Goal: Task Accomplishment & Management: Use online tool/utility

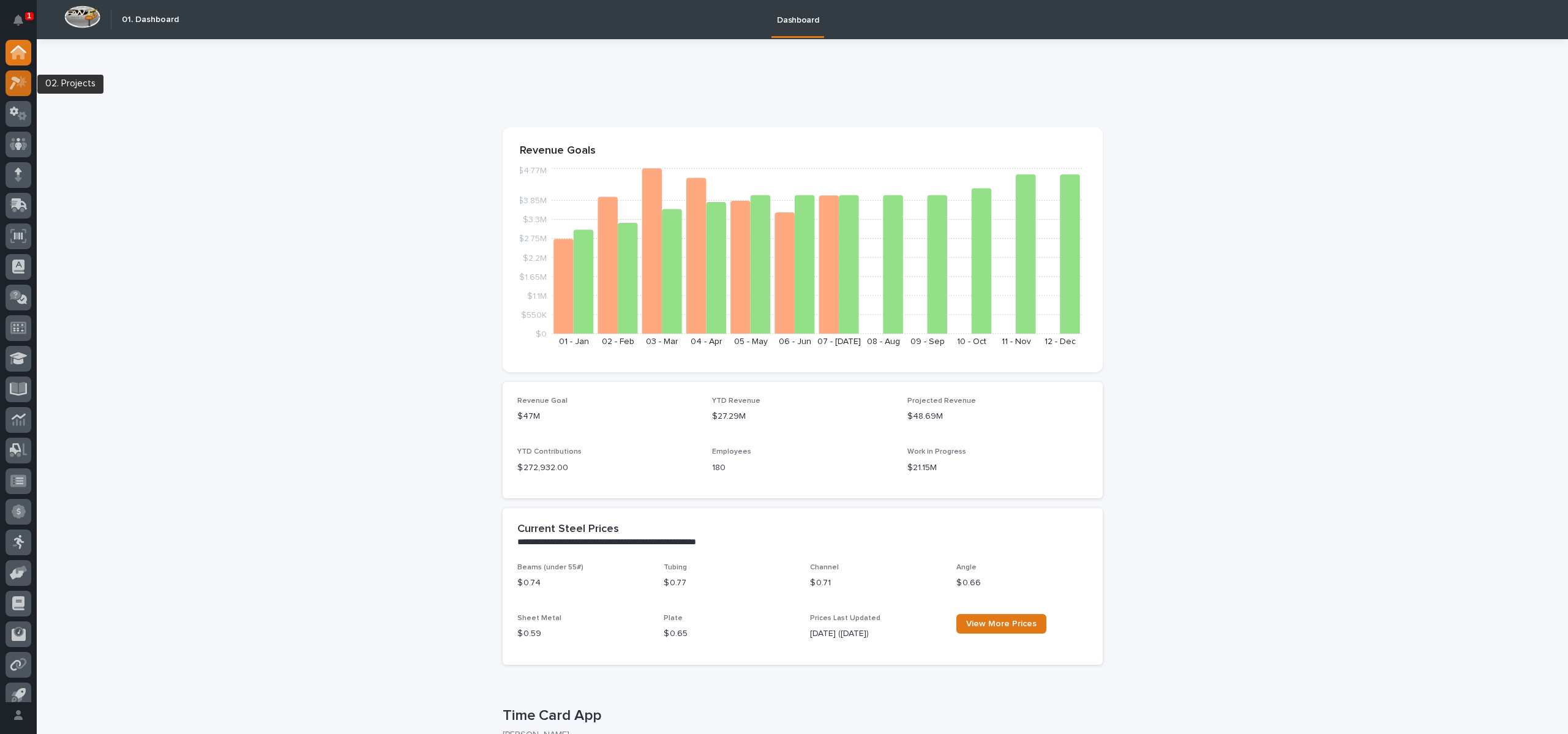
click at [11, 81] on icon at bounding box center [18, 83] width 18 height 14
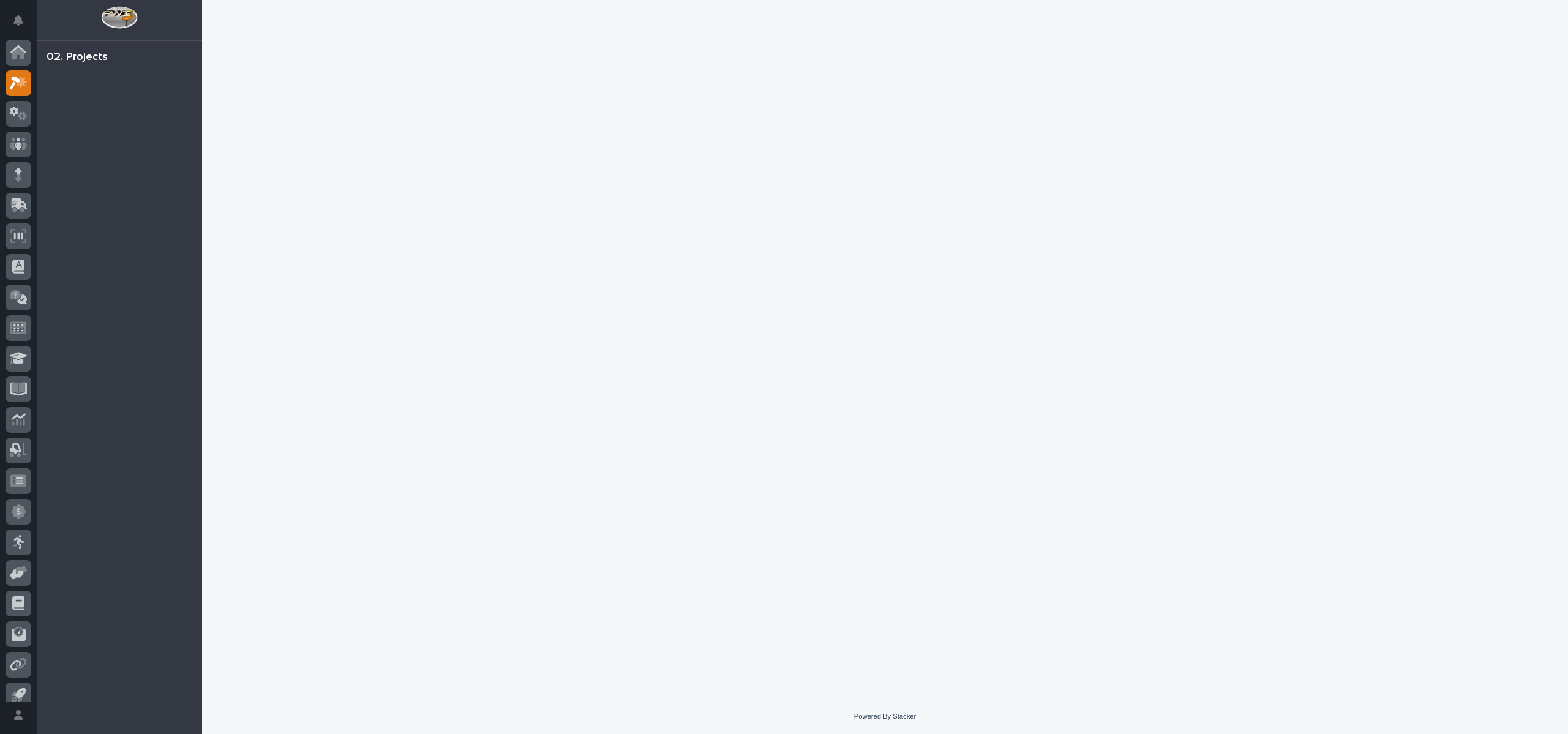
scroll to position [11, 0]
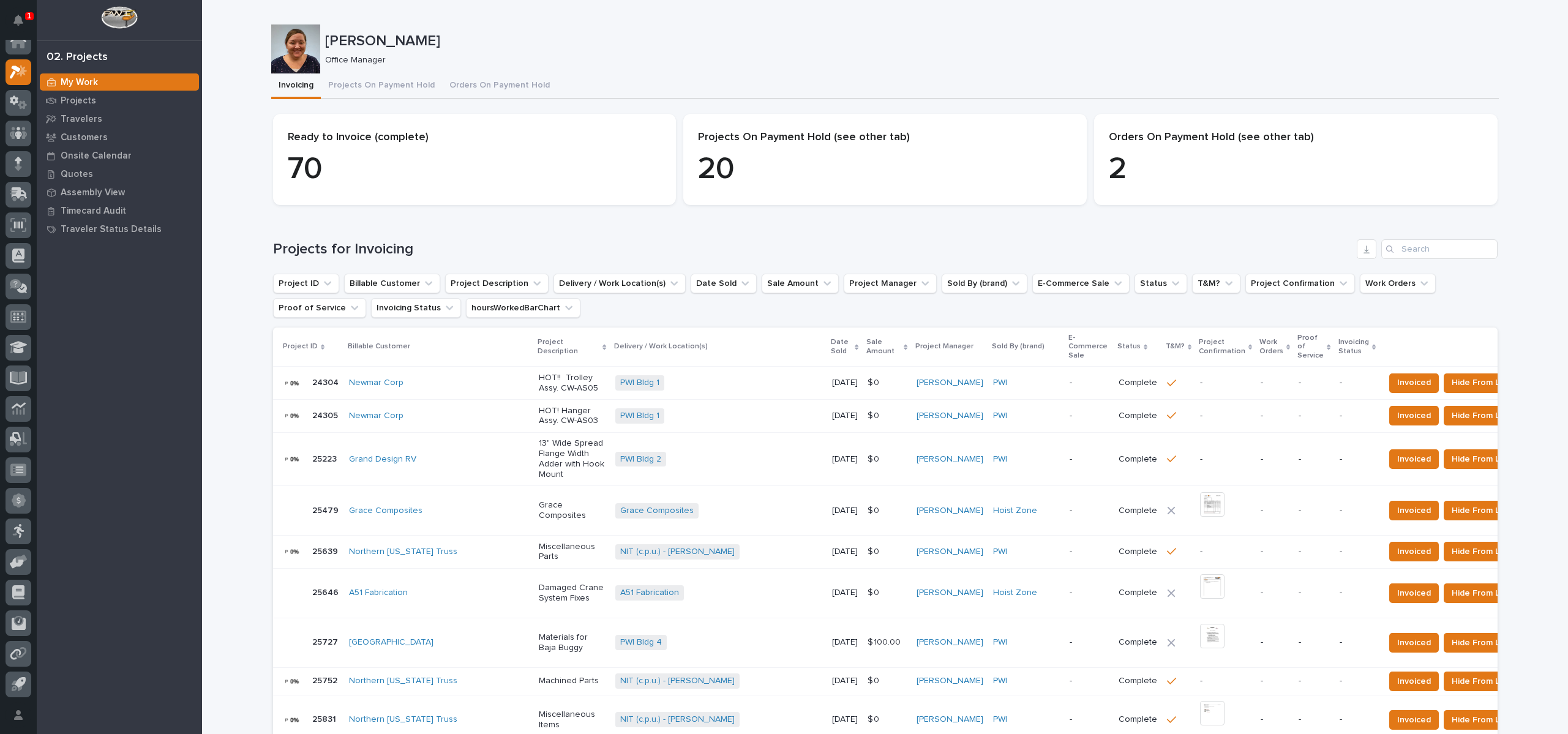
click at [363, 81] on button "Projects On Payment Hold" at bounding box center [381, 86] width 121 height 26
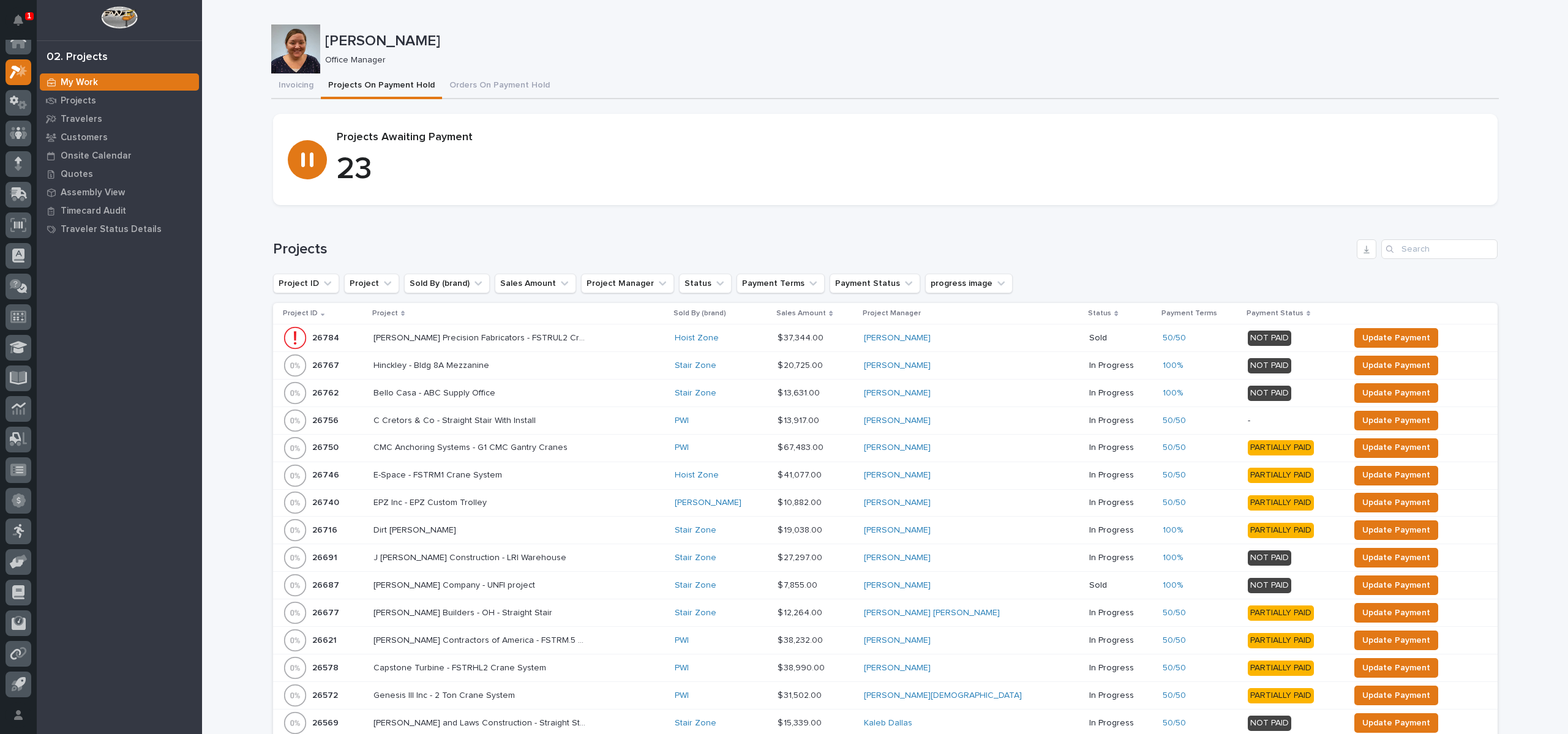
click at [121, 19] on img at bounding box center [119, 17] width 36 height 23
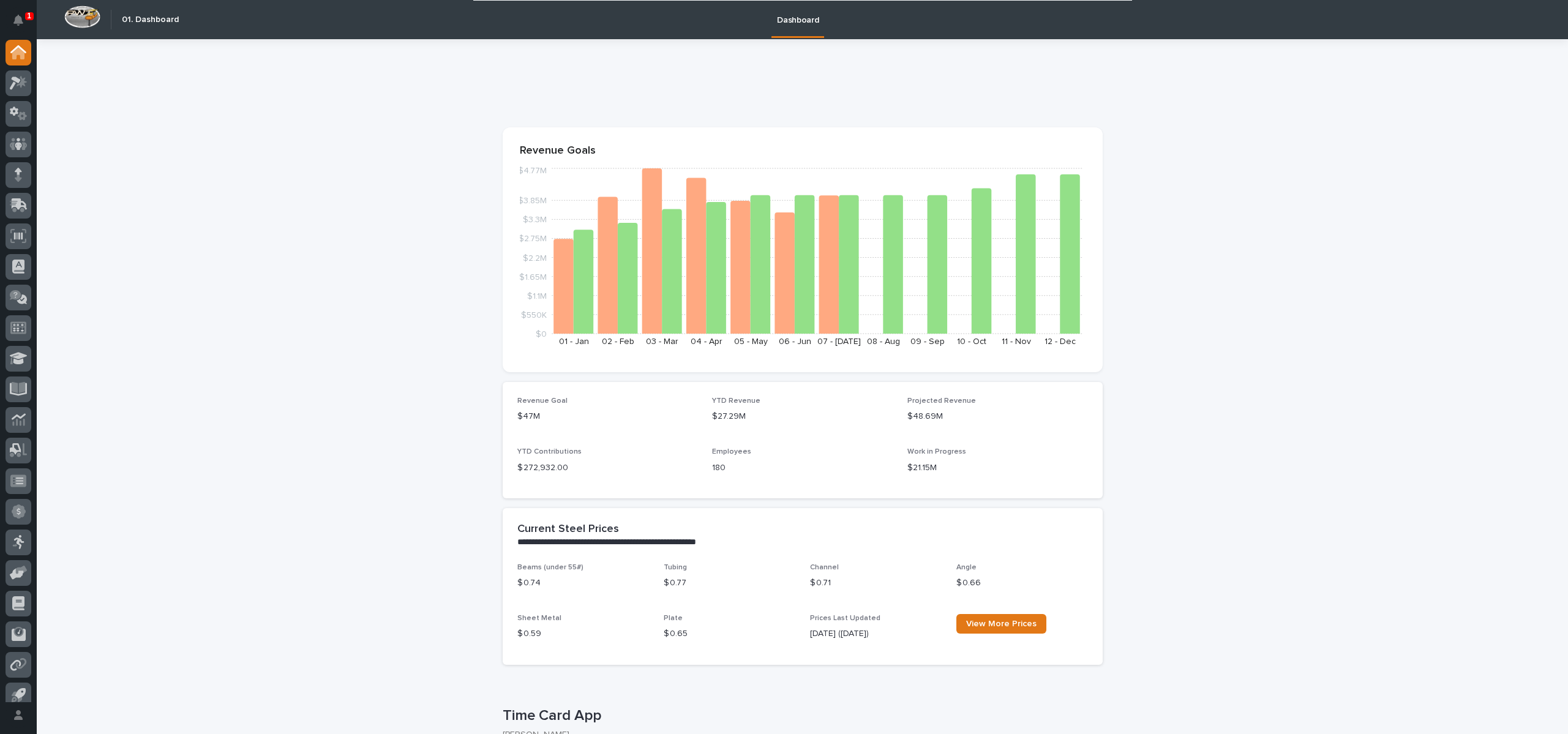
scroll to position [367, 0]
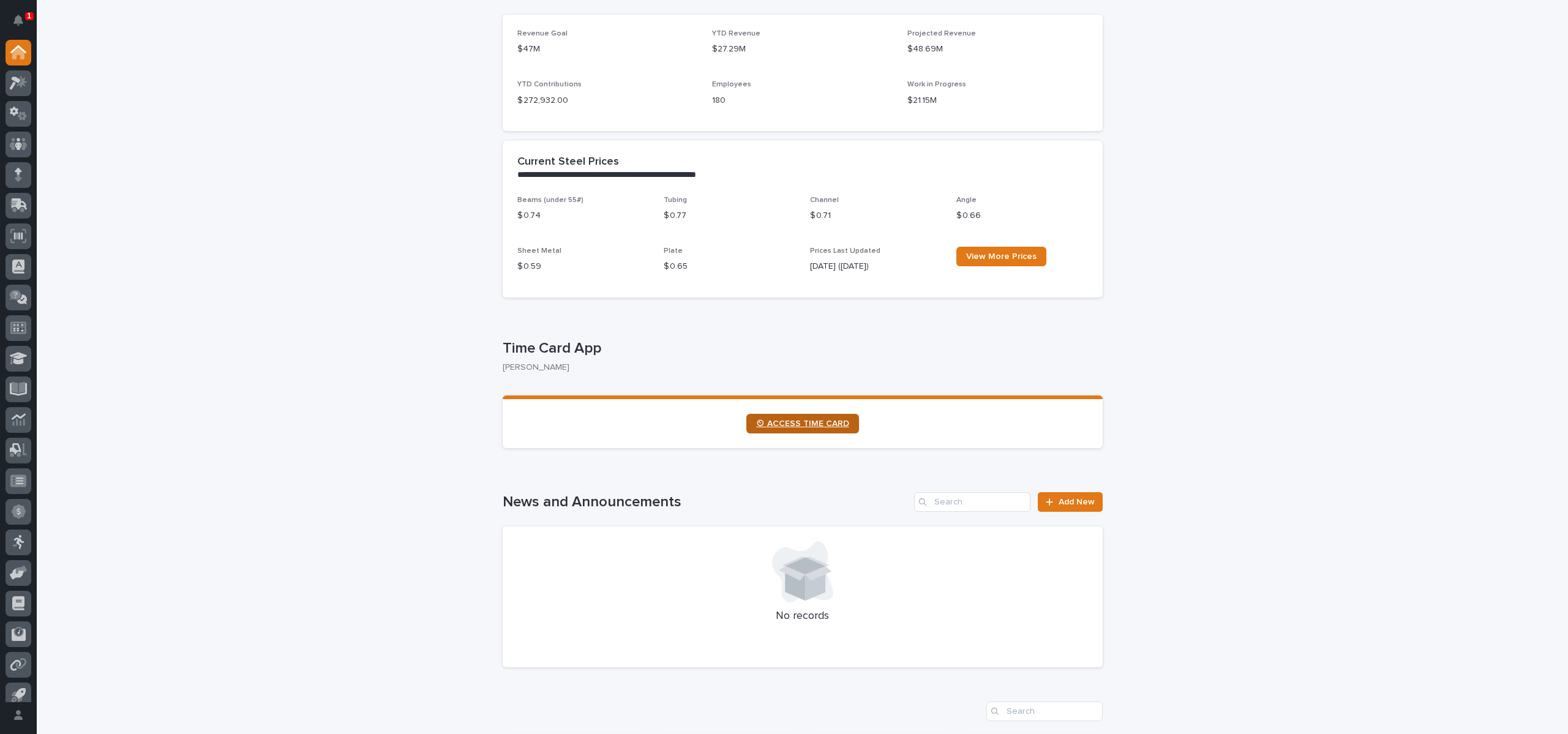
click at [787, 424] on span "⏲ ACCESS TIME CARD" at bounding box center [803, 424] width 93 height 9
